Goal: Information Seeking & Learning: Learn about a topic

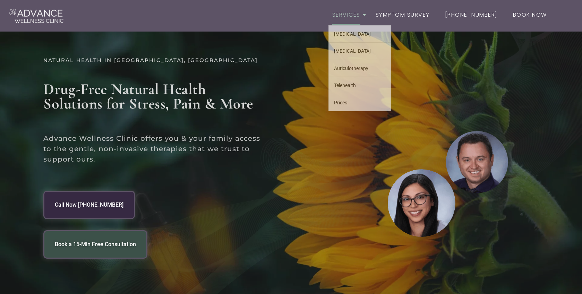
click at [360, 15] on link "Services" at bounding box center [347, 15] width 36 height 20
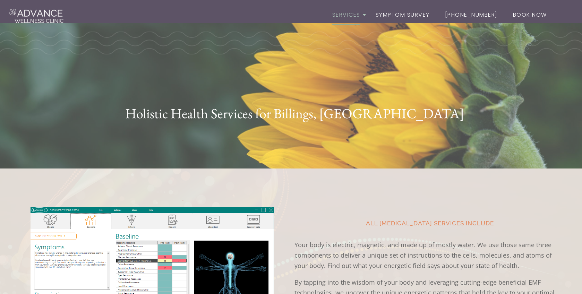
click at [361, 57] on div "Holistic Health Services for Billings, [GEOGRAPHIC_DATA]" at bounding box center [291, 96] width 396 height 111
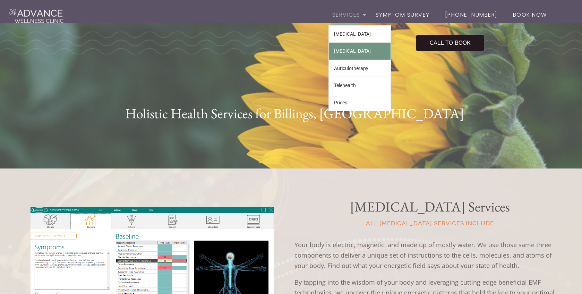
click at [354, 50] on link "[MEDICAL_DATA]" at bounding box center [360, 51] width 62 height 17
